Goal: Complete application form

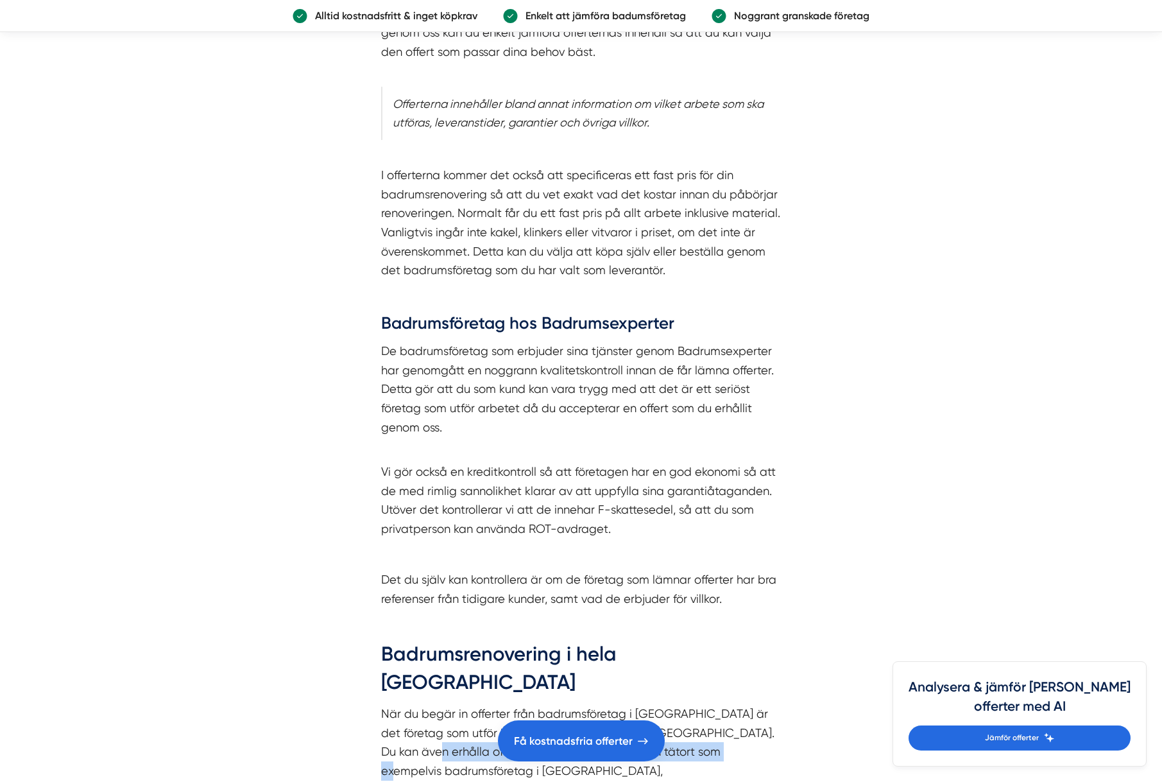
scroll to position [4107, 0]
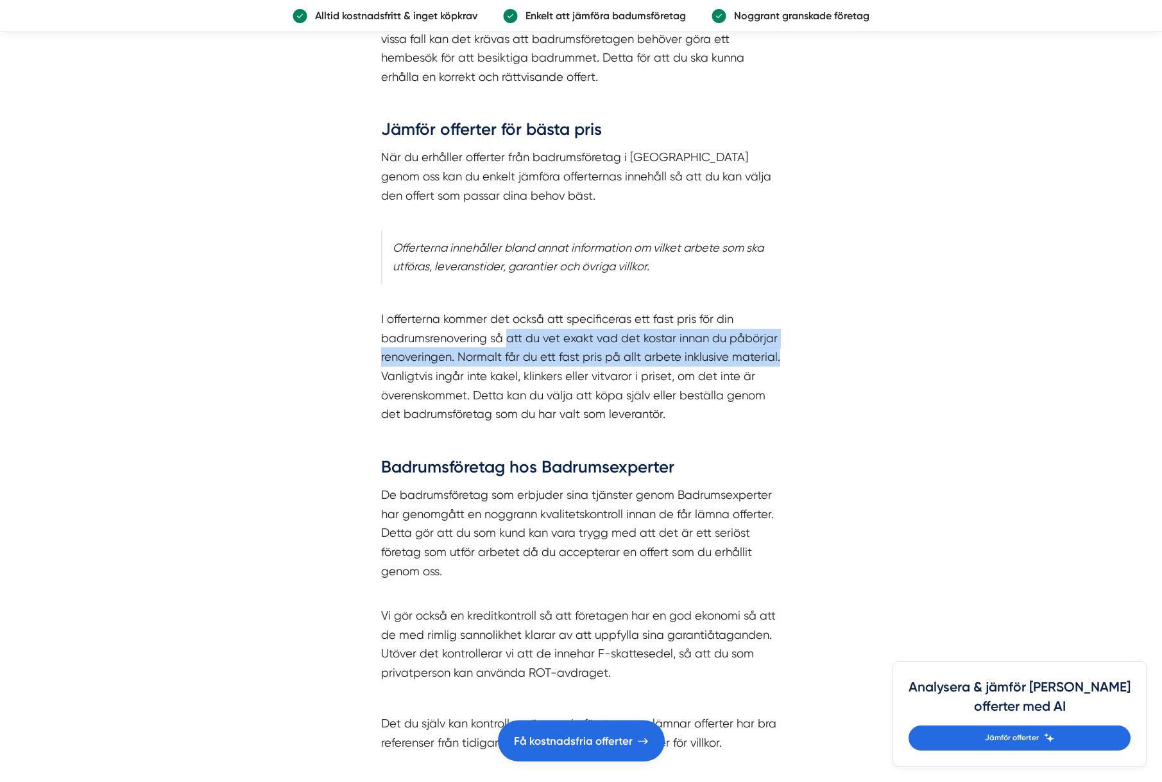
drag, startPoint x: 625, startPoint y: 252, endPoint x: 783, endPoint y: 267, distance: 159.2
click at [783, 267] on div "Begär kostnadsfri offert för badrumsrenovering i Stockholm När du planerar att …" at bounding box center [581, 420] width 462 height 1268
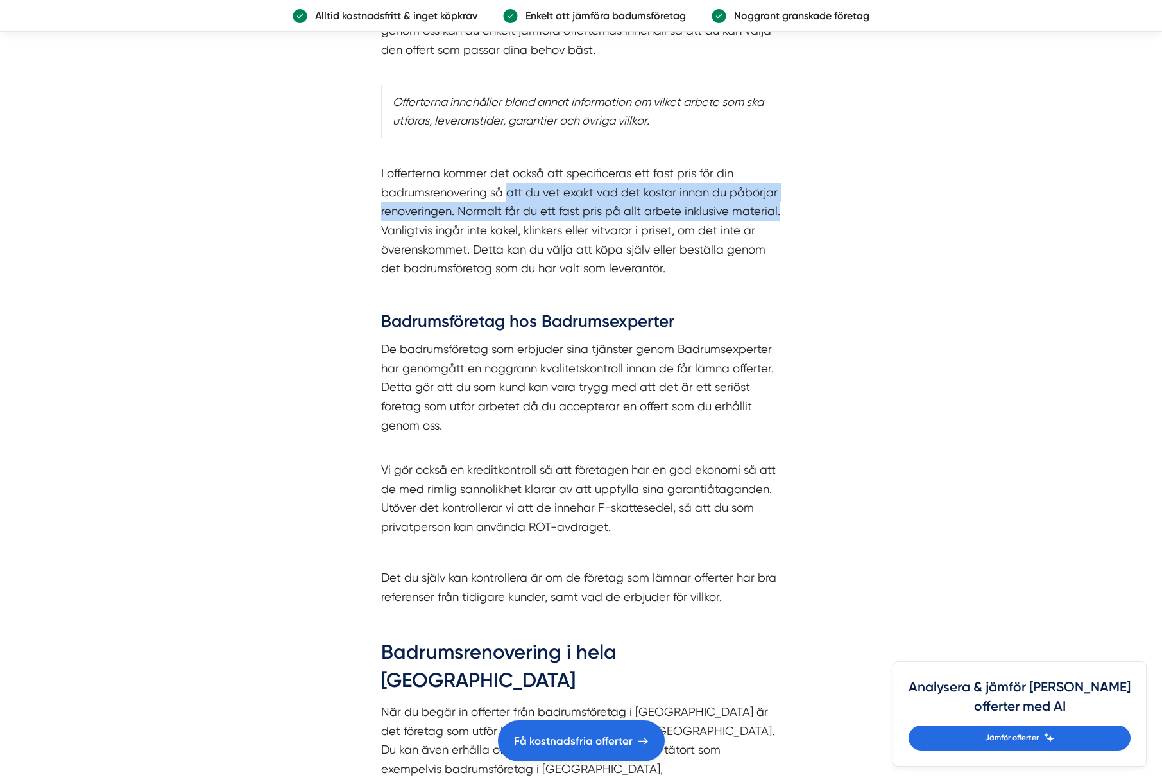
scroll to position [4427, 0]
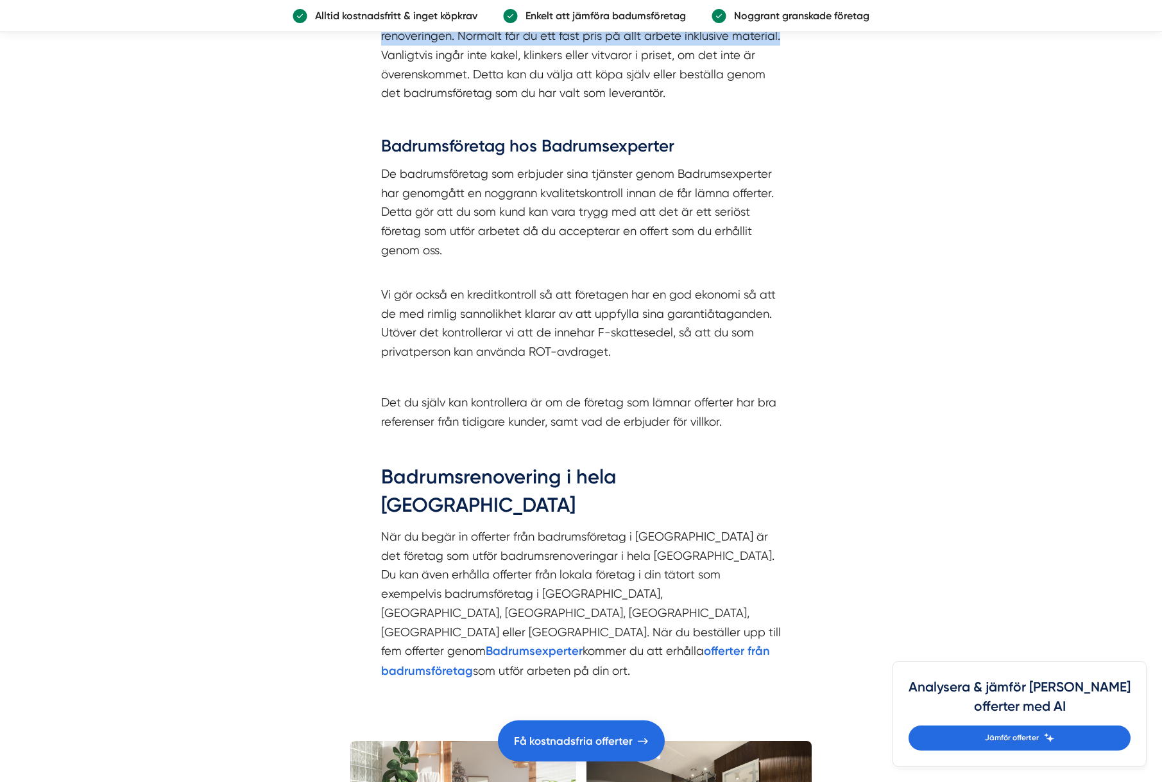
drag, startPoint x: 438, startPoint y: 100, endPoint x: 778, endPoint y: 155, distance: 343.9
click at [778, 164] on p "De badrumsföretag som erbjuder sina tjänster genom Badrumsexperter har genomgåt…" at bounding box center [581, 211] width 400 height 95
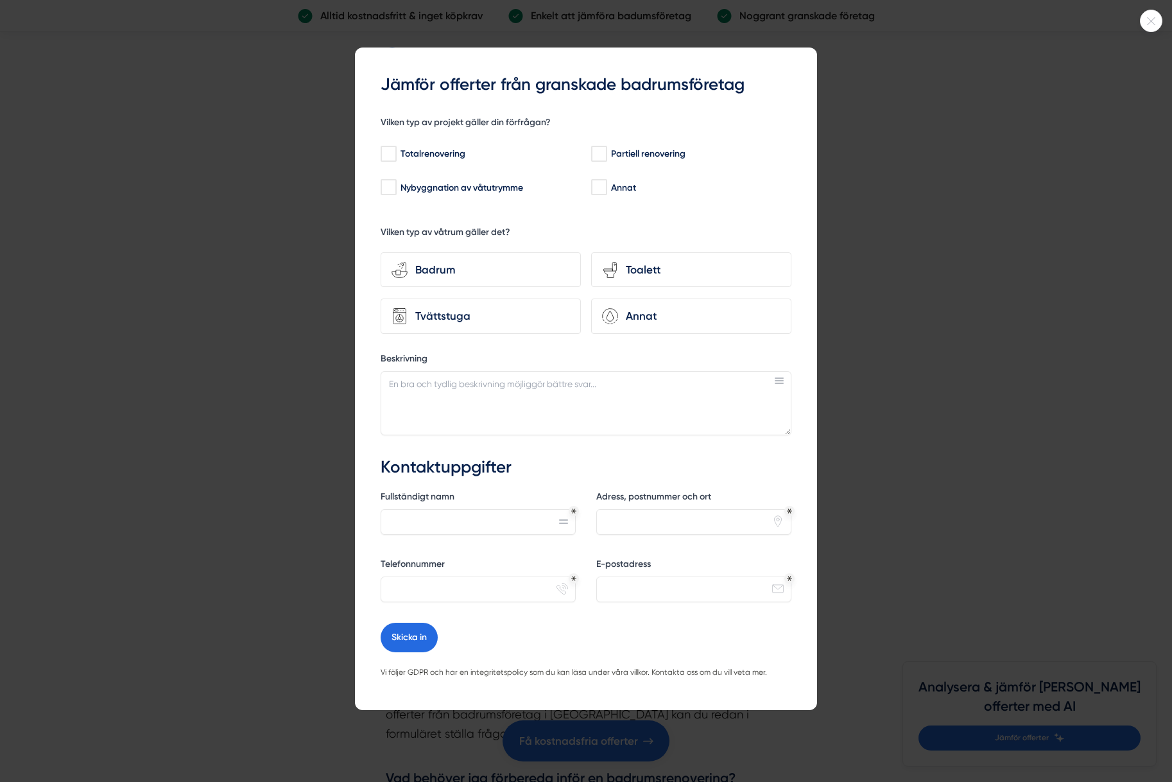
scroll to position [5775, 0]
click at [384, 155] on input "Totalrenovering" at bounding box center [388, 154] width 15 height 13
checkbox input "true"
click at [510, 275] on div "Badrum" at bounding box center [488, 269] width 162 height 17
click at [0, 0] on input "bathroom-tub-towel Badrum" at bounding box center [0, 0] width 0 height 0
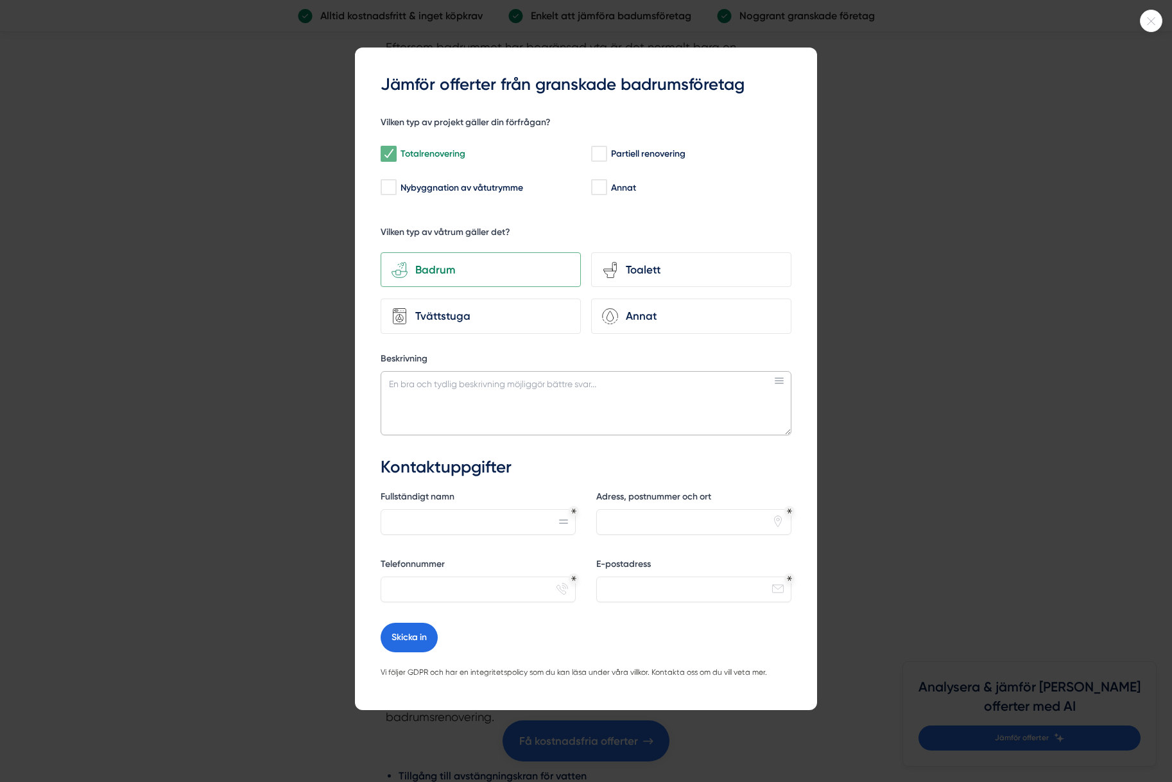
click at [511, 388] on textarea "Beskrivning" at bounding box center [586, 403] width 411 height 64
click at [487, 409] on textarea "Jag söker pris på badrumsrenovering. Rivning av befintligt badrum och återställ…" at bounding box center [586, 403] width 411 height 64
click at [565, 413] on textarea "Jag söker pris på badrumsrenovering. Rivning av befintligt badrum och återställ…" at bounding box center [586, 403] width 411 height 64
click at [762, 411] on textarea "Jag söker pris på badrumsrenovering. Rivning av befintligt badrum och återställ…" at bounding box center [586, 403] width 411 height 64
click at [545, 382] on textarea "Jag söker pris på badrumsrenovering. Rivning av befintligt badrum och återställ…" at bounding box center [586, 403] width 411 height 64
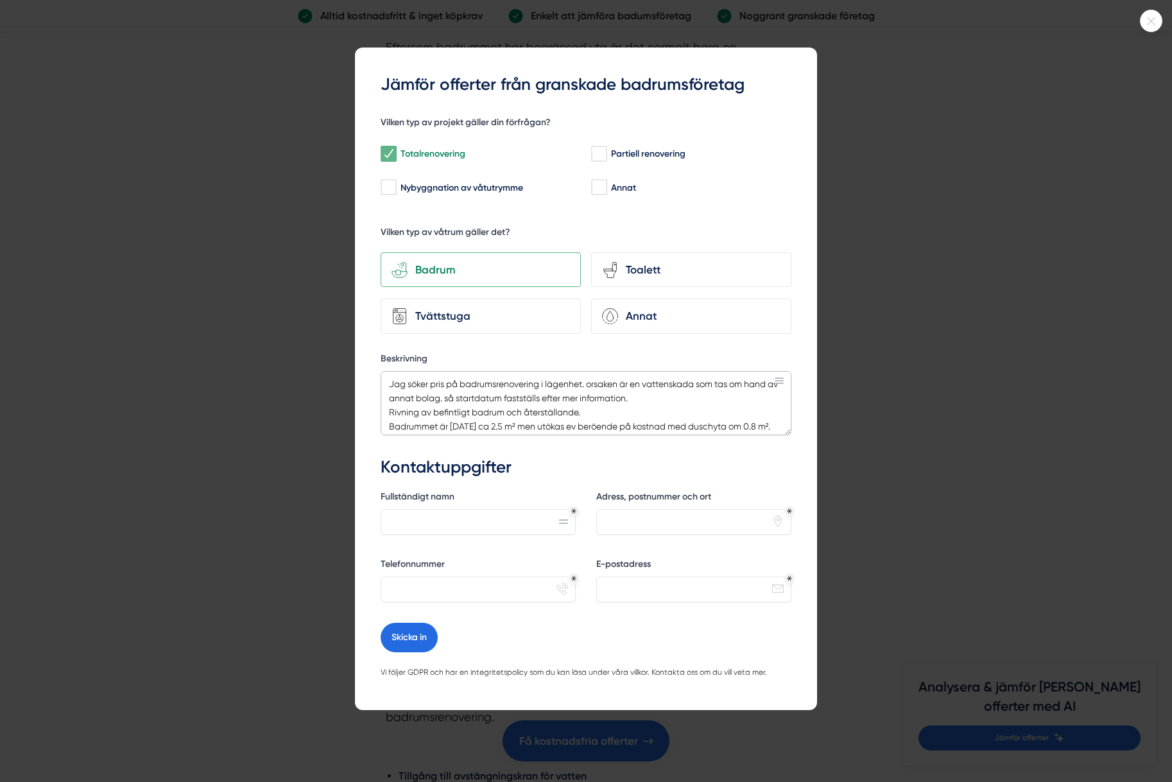
click at [384, 413] on textarea "Jag söker pris på badrumsrenovering i lägenhet. orsaken är en vattenskada som t…" at bounding box center [586, 403] width 411 height 64
click at [564, 411] on textarea "Jag söker pris på badrumsrenovering i lägenhet. orsaken är en vattenskada som t…" at bounding box center [586, 403] width 411 height 64
click at [689, 409] on textarea "Jag söker pris på badrumsrenovering i lägenhet. orsaken är en vattenskada som t…" at bounding box center [586, 403] width 411 height 64
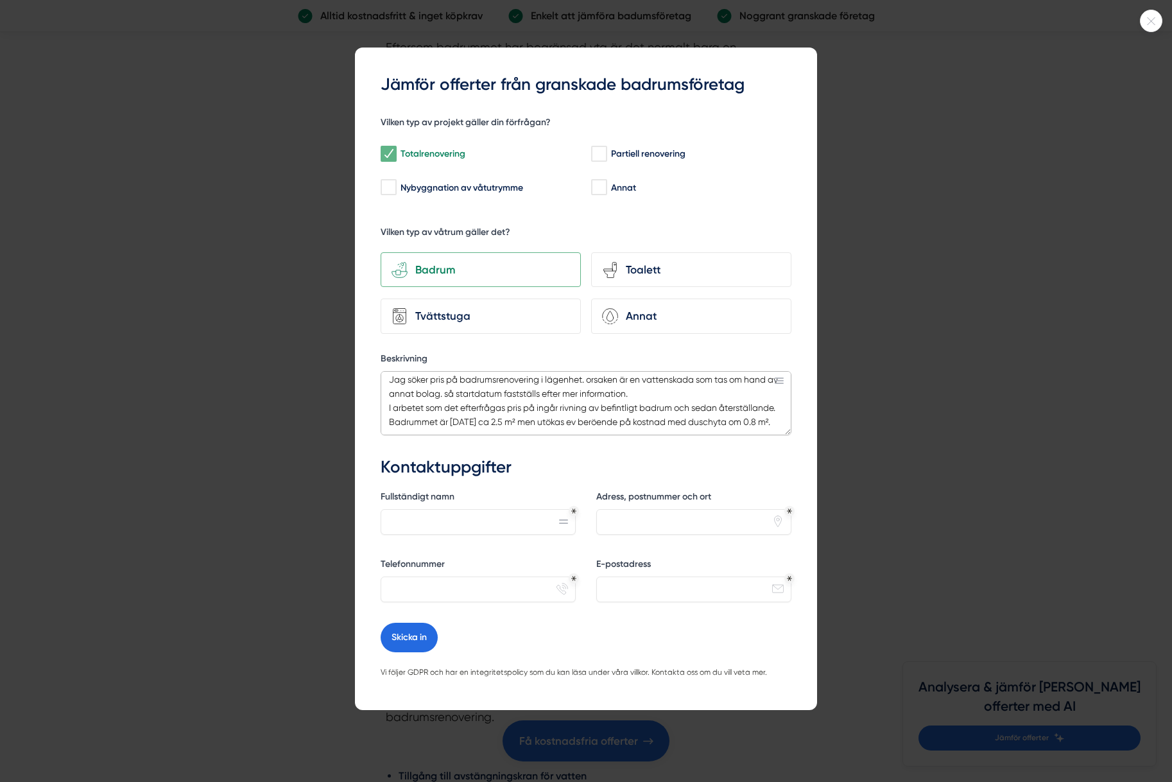
drag, startPoint x: 443, startPoint y: 422, endPoint x: 381, endPoint y: 411, distance: 63.8
click at [381, 411] on textarea "Jag söker pris på badrumsrenovering i lägenhet. orsaken är en vattenskada som t…" at bounding box center [586, 403] width 411 height 64
click at [769, 420] on textarea "Jag söker pris på badrumsrenovering i lägenhet. orsaken är en vattenskada som t…" at bounding box center [586, 403] width 411 height 64
click at [386, 420] on textarea "Jag söker pris på badrumsrenovering i lägenhet. orsaken är en vattenskada som t…" at bounding box center [586, 403] width 411 height 64
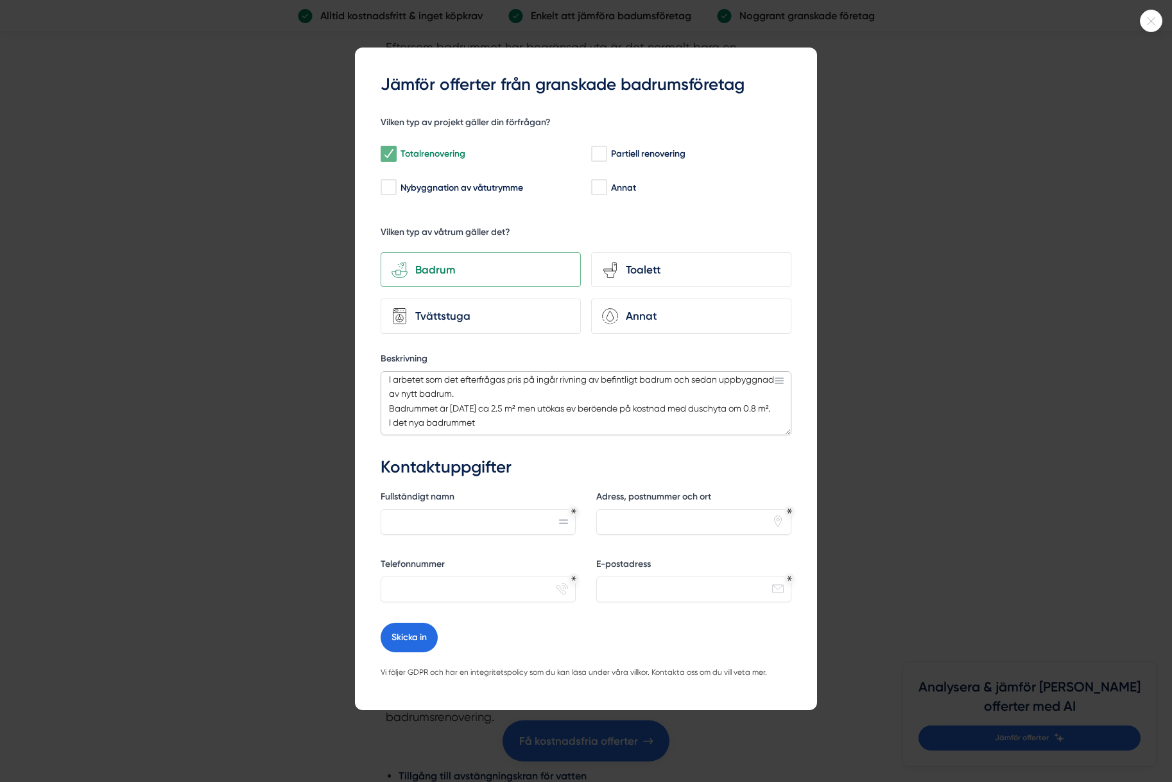
click at [482, 419] on textarea "Jag söker pris på badrumsrenovering i lägenhet. orsaken är en vattenskada som t…" at bounding box center [586, 403] width 411 height 64
drag, startPoint x: 525, startPoint y: 413, endPoint x: 505, endPoint y: 411, distance: 20.0
click at [505, 411] on textarea "Jag söker pris på badrumsrenovering i lägenhet. orsaken är en vattenskada som t…" at bounding box center [586, 403] width 411 height 64
click at [519, 427] on textarea "Jag söker pris på badrumsrenovering i lägenhet. orsaken är en vattenskada som t…" at bounding box center [586, 403] width 411 height 64
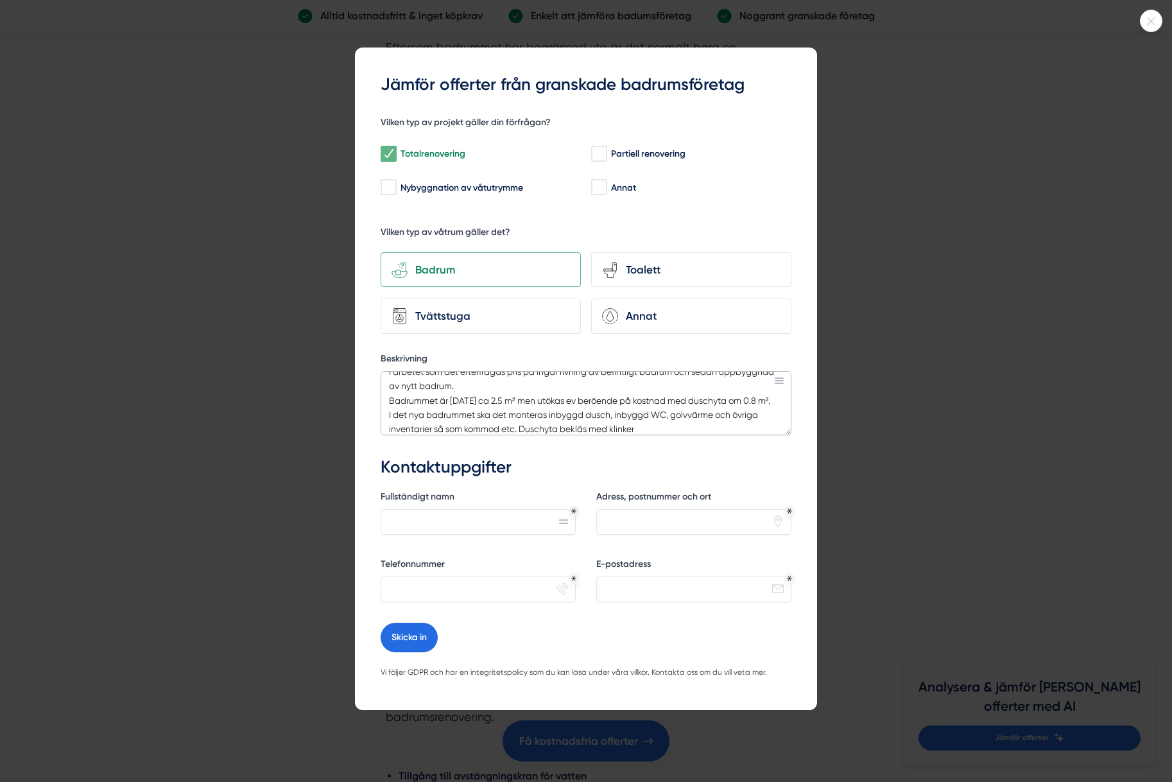
click at [512, 425] on textarea "Jag söker pris på badrumsrenovering i lägenhet. orsaken är en vattenskada som t…" at bounding box center [586, 403] width 411 height 64
click at [762, 427] on textarea "Jag söker pris på badrumsrenovering i lägenhet. orsaken är en vattenskada som t…" at bounding box center [586, 403] width 411 height 64
drag, startPoint x: 637, startPoint y: 424, endPoint x: 658, endPoint y: 427, distance: 20.7
click at [637, 425] on textarea "Jag söker pris på badrumsrenovering i lägenhet. orsaken är en vattenskada som t…" at bounding box center [586, 403] width 411 height 64
click at [703, 428] on textarea "Jag söker pris på badrumsrenovering i lägenhet. orsaken är en vattenskada som t…" at bounding box center [586, 403] width 411 height 64
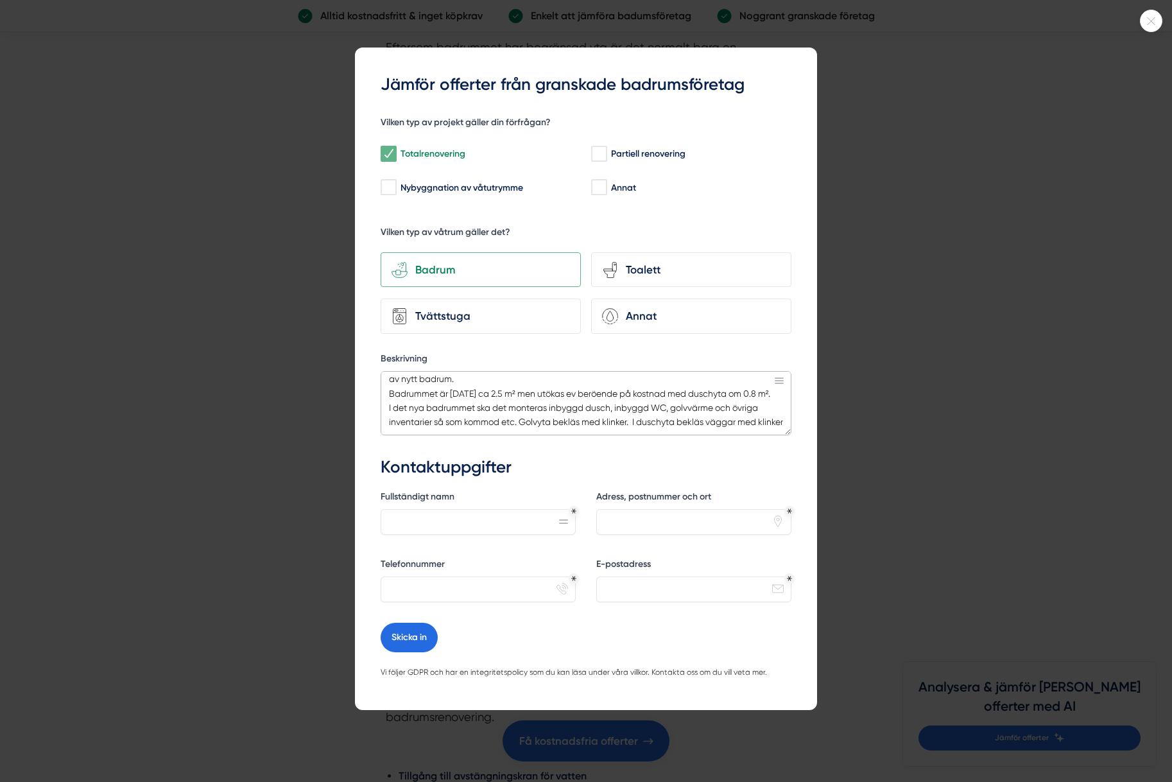
scroll to position [61, 0]
click at [435, 423] on textarea "Jag söker pris på badrumsrenovering i lägenhet. orsaken är en vattenskada som t…" at bounding box center [586, 403] width 411 height 64
type textarea "Jag söker pris på badrumsrenovering i lägenhet. orsaken är en vattenskada som t…"
click at [458, 524] on input "Fullständigt namn" at bounding box center [478, 522] width 195 height 26
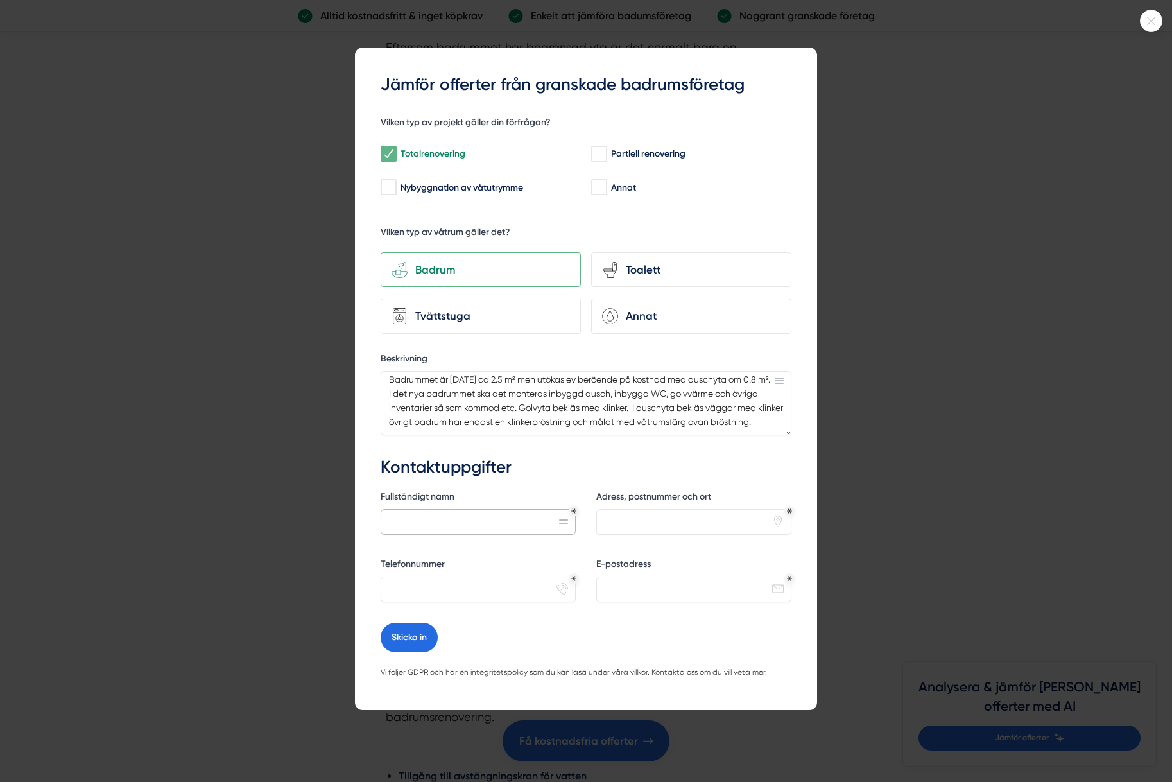
type input "Josefin Lindquist"
type input "Åsögatan 119"
type input "0709101663"
drag, startPoint x: 628, startPoint y: 590, endPoint x: 551, endPoint y: 589, distance: 77.0
click at [551, 589] on div "Fullständigt namn Josefin Lindquist Adress, postnummer och ort Åsögatan 119 pin…" at bounding box center [586, 553] width 411 height 137
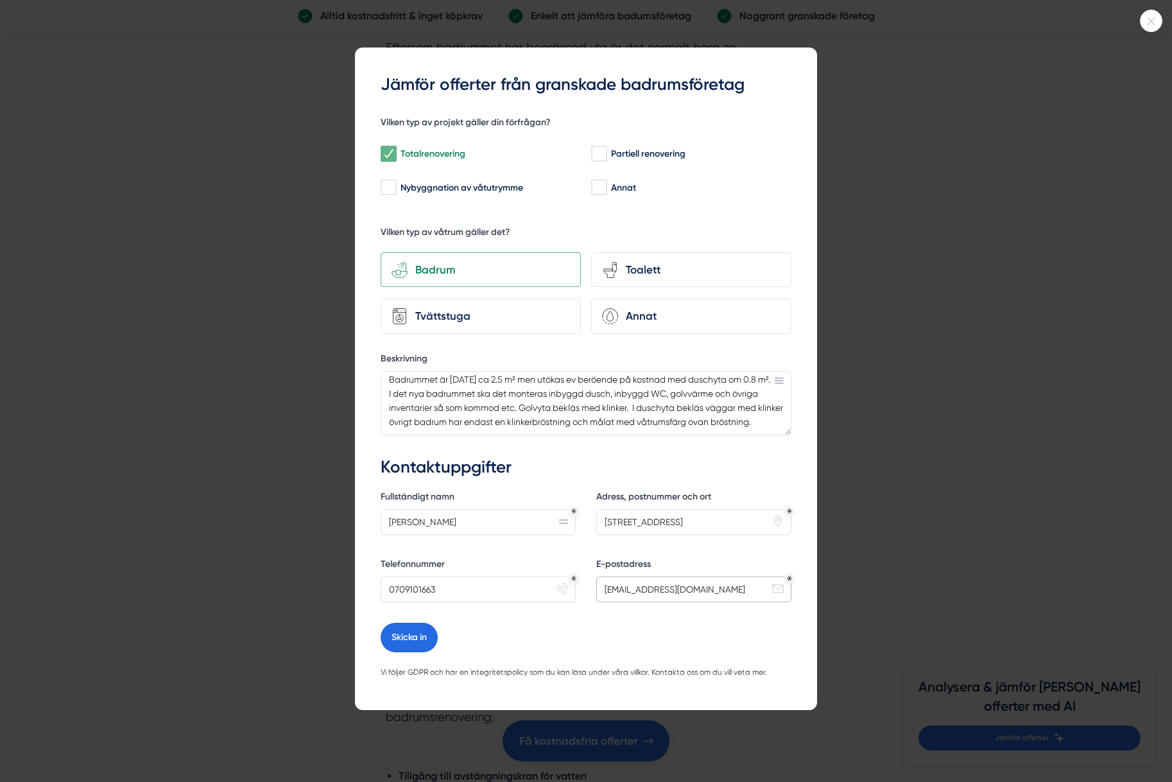
type input "jossese@yahoo.com"
click at [658, 524] on input "Åsögatan 119" at bounding box center [693, 522] width 195 height 26
drag, startPoint x: 683, startPoint y: 525, endPoint x: 563, endPoint y: 518, distance: 119.5
click at [563, 518] on div "Fullständigt namn Josefin Lindquist Adress, postnummer och ort Åsögatan 119 pin…" at bounding box center [586, 553] width 411 height 137
type input "Götgatan 69"
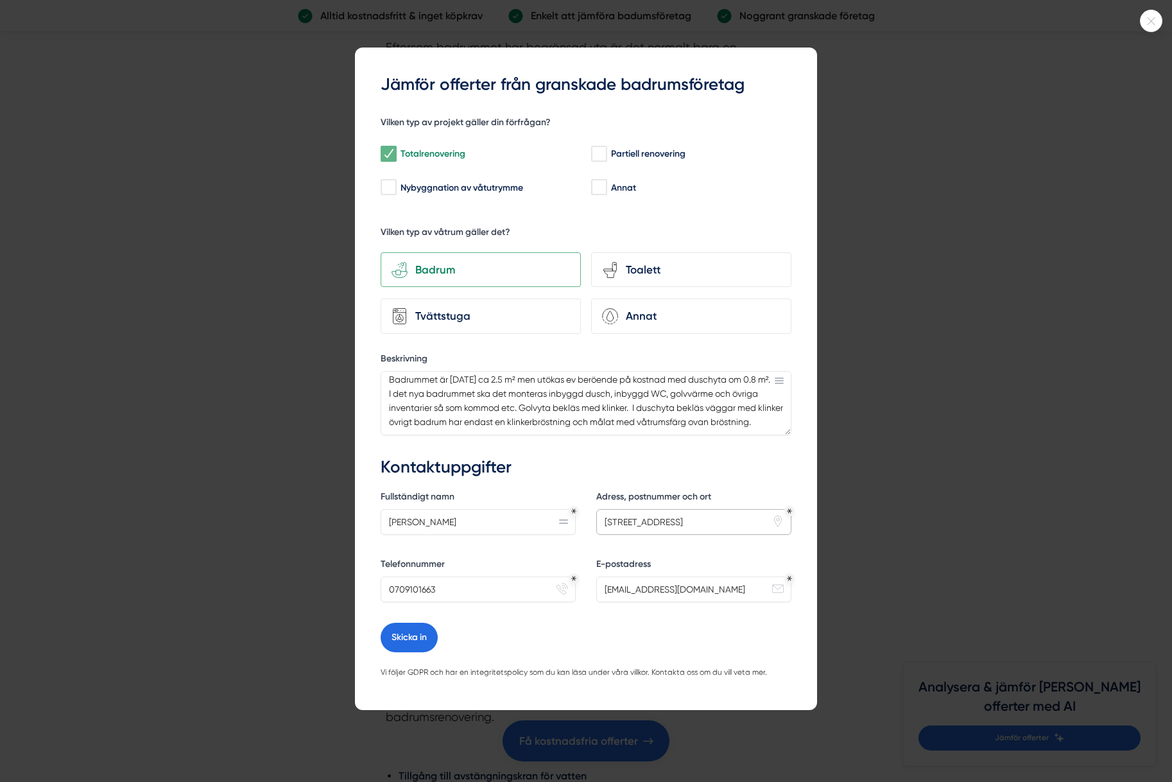
click at [381, 622] on button "Skicka in" at bounding box center [409, 637] width 57 height 30
